Goal: Find specific page/section: Find specific page/section

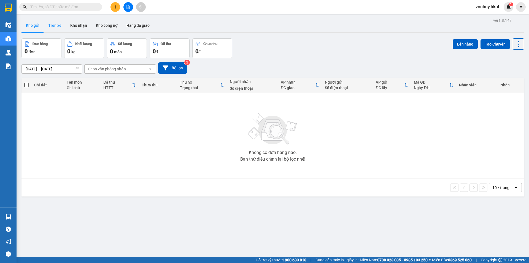
click at [58, 24] on button "Trên xe" at bounding box center [55, 25] width 22 height 13
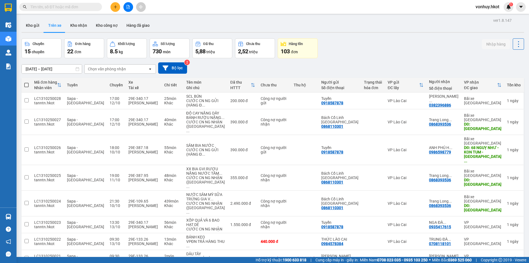
click at [378, 58] on div "Chuyến 15 chuyến Đơn hàng 22 đơn Khối lượng 8.5 kg Số lượng 730 món Đã thu 5,88…" at bounding box center [272, 48] width 503 height 20
click at [30, 26] on button "Kho gửi" at bounding box center [32, 25] width 22 height 13
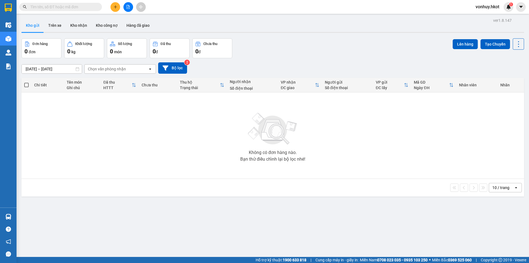
click at [53, 68] on input "[DATE] – [DATE]" at bounding box center [52, 68] width 60 height 9
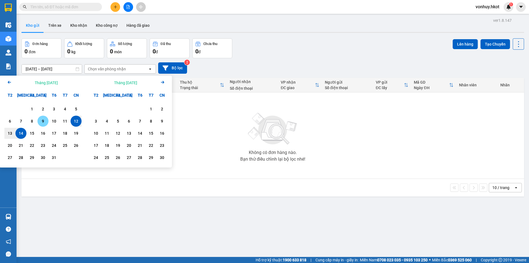
click at [42, 121] on div "9" at bounding box center [43, 121] width 8 height 7
type input "[DATE] – / /"
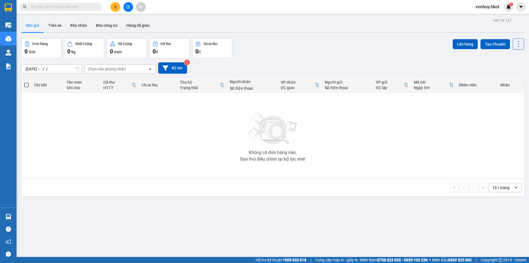
click at [206, 67] on div "[DATE] – / / Press the down arrow key to interact with the calendar and select …" at bounding box center [272, 67] width 503 height 11
click at [180, 69] on button "Bộ lọc" at bounding box center [172, 67] width 29 height 11
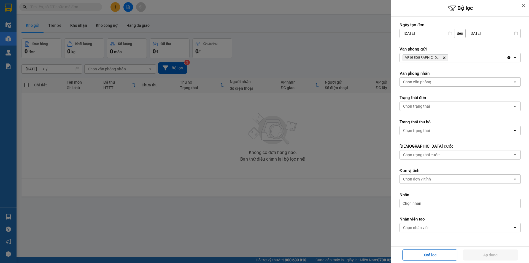
click at [443, 58] on icon "Delete" at bounding box center [444, 57] width 3 height 3
drag, startPoint x: 500, startPoint y: 252, endPoint x: 464, endPoint y: 235, distance: 39.7
click at [499, 251] on button "Áp dụng" at bounding box center [490, 254] width 55 height 11
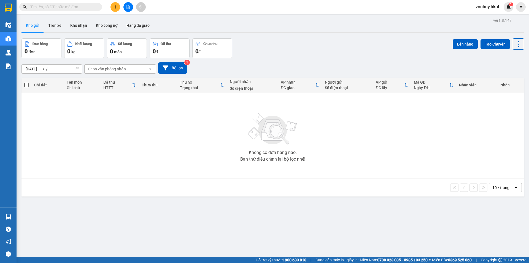
click at [184, 64] on span "Bộ lọc 1" at bounding box center [172, 67] width 29 height 11
click at [179, 65] on button "Bộ lọc" at bounding box center [172, 67] width 29 height 11
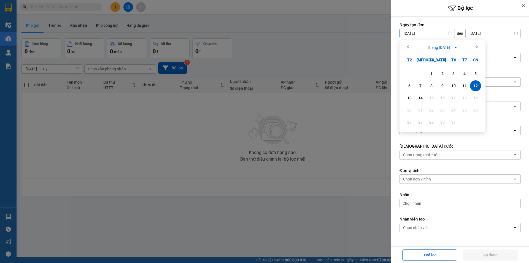
click at [434, 31] on input "[DATE]" at bounding box center [427, 33] width 55 height 9
click at [453, 86] on div "10" at bounding box center [454, 85] width 8 height 7
type input "[DATE]"
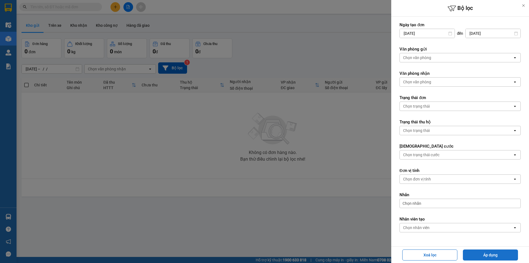
click at [502, 252] on button "Áp dụng" at bounding box center [490, 254] width 55 height 11
type input "[DATE] – [DATE]"
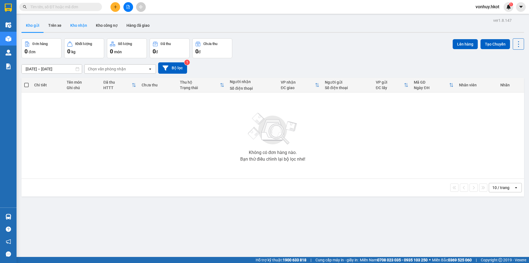
click at [81, 24] on button "Kho nhận" at bounding box center [79, 25] width 26 height 13
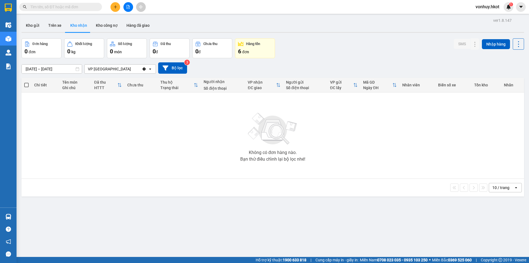
click at [144, 68] on icon "Clear value" at bounding box center [144, 68] width 3 height 3
click at [170, 63] on button "Bộ lọc" at bounding box center [172, 67] width 29 height 11
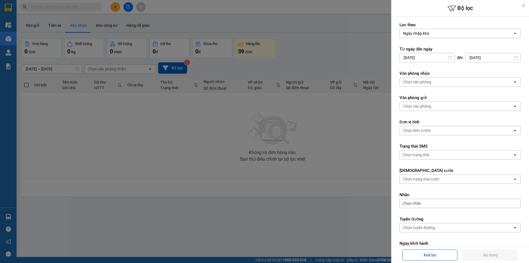
click at [474, 33] on div "Ngày nhập kho" at bounding box center [456, 33] width 113 height 9
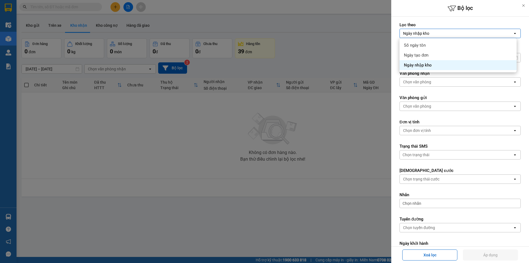
click at [451, 60] on div "Ngày nhập kho" at bounding box center [458, 65] width 117 height 10
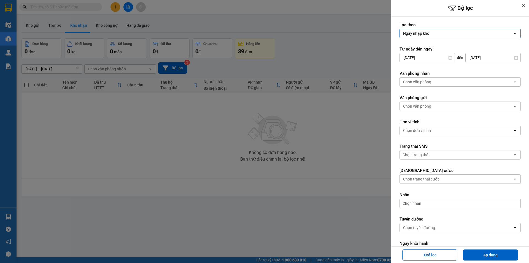
click at [456, 36] on div "Ngày nhập kho" at bounding box center [456, 33] width 113 height 9
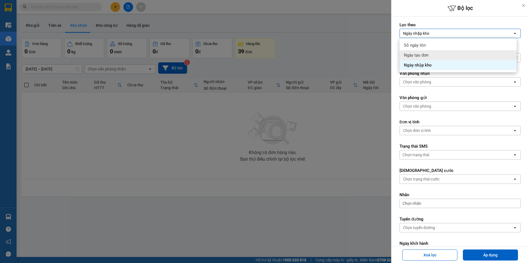
click at [423, 54] on span "Ngày tạo đơn" at bounding box center [416, 55] width 25 height 6
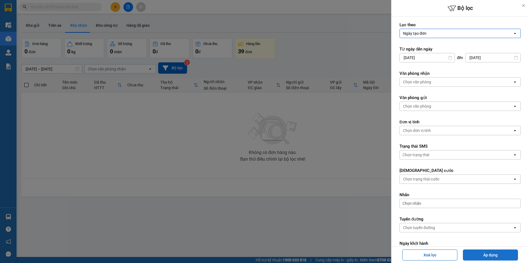
click at [477, 255] on button "Áp dụng" at bounding box center [490, 254] width 55 height 11
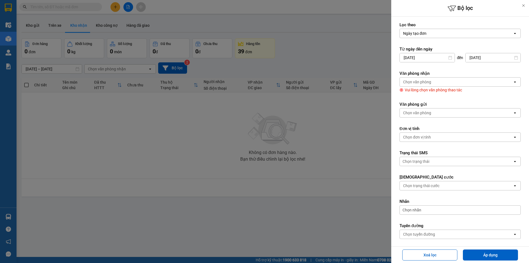
click at [482, 82] on div "Chọn văn phòng" at bounding box center [456, 81] width 113 height 9
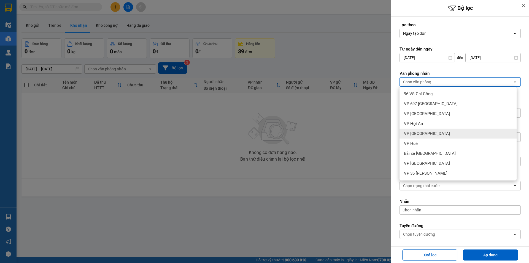
click at [417, 133] on span "VP [GEOGRAPHIC_DATA]" at bounding box center [427, 134] width 46 height 6
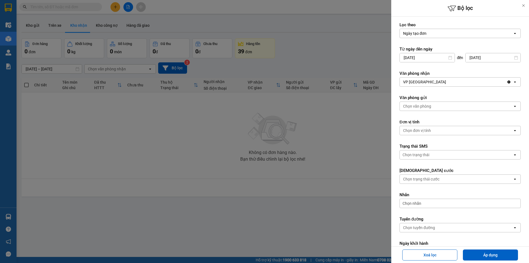
drag, startPoint x: 485, startPoint y: 256, endPoint x: 488, endPoint y: 236, distance: 20.4
click at [485, 253] on button "Áp dụng" at bounding box center [490, 254] width 55 height 11
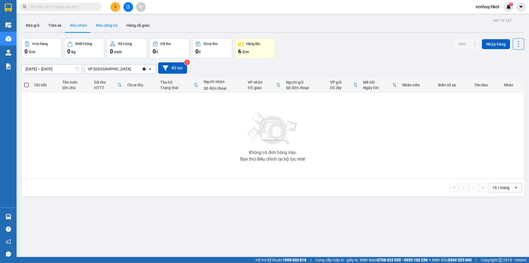
drag, startPoint x: 105, startPoint y: 31, endPoint x: 111, endPoint y: 20, distance: 13.2
click at [106, 28] on button "Kho công nợ" at bounding box center [106, 25] width 31 height 13
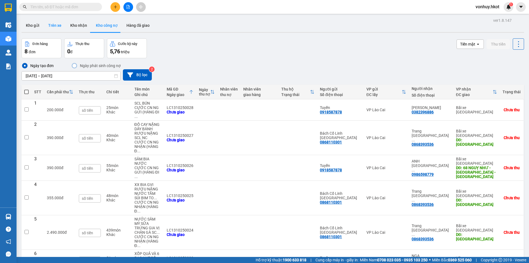
click at [56, 24] on button "Trên xe" at bounding box center [55, 25] width 22 height 13
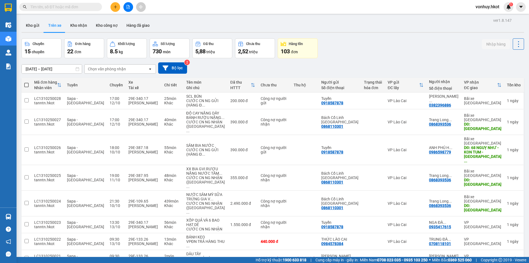
click at [40, 46] on div "Chuyến" at bounding box center [39, 44] width 12 height 4
click at [32, 21] on button "Kho gửi" at bounding box center [32, 25] width 22 height 13
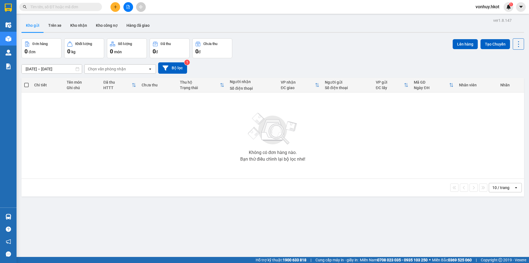
click at [496, 7] on span "vonhuy.hkot" at bounding box center [487, 6] width 33 height 7
click at [435, 4] on div "Kết quả tìm kiếm ( 0 ) Bộ lọc No Data vonhuy.hkot 1" at bounding box center [264, 7] width 529 height 14
click at [373, 55] on div "Đơn hàng 0 đơn Khối lượng 0 kg Số lượng 0 món Đã thu 0 đ Chưa thu 0 đ Lên hàng …" at bounding box center [272, 48] width 503 height 20
